Goal: Navigation & Orientation: Go to known website

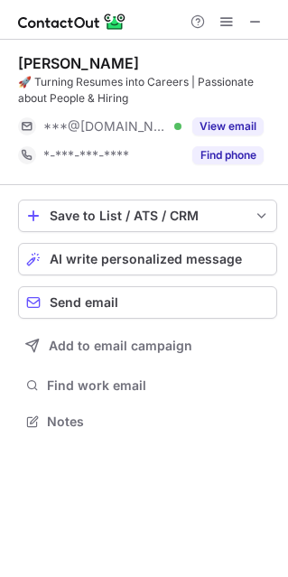
scroll to position [409, 288]
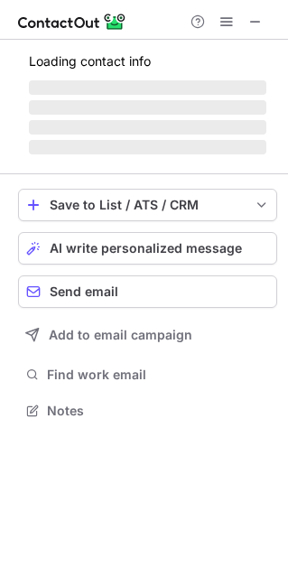
scroll to position [437, 288]
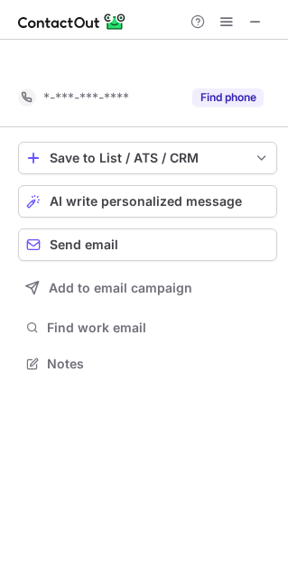
scroll to position [321, 288]
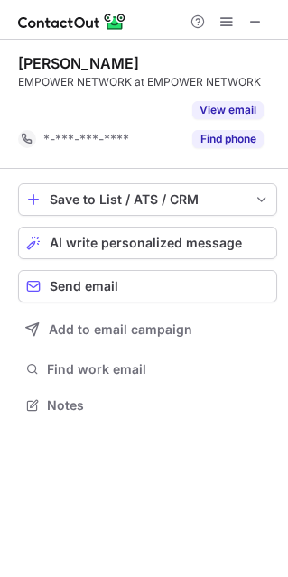
scroll to position [8, 8]
